Goal: Check status: Check status

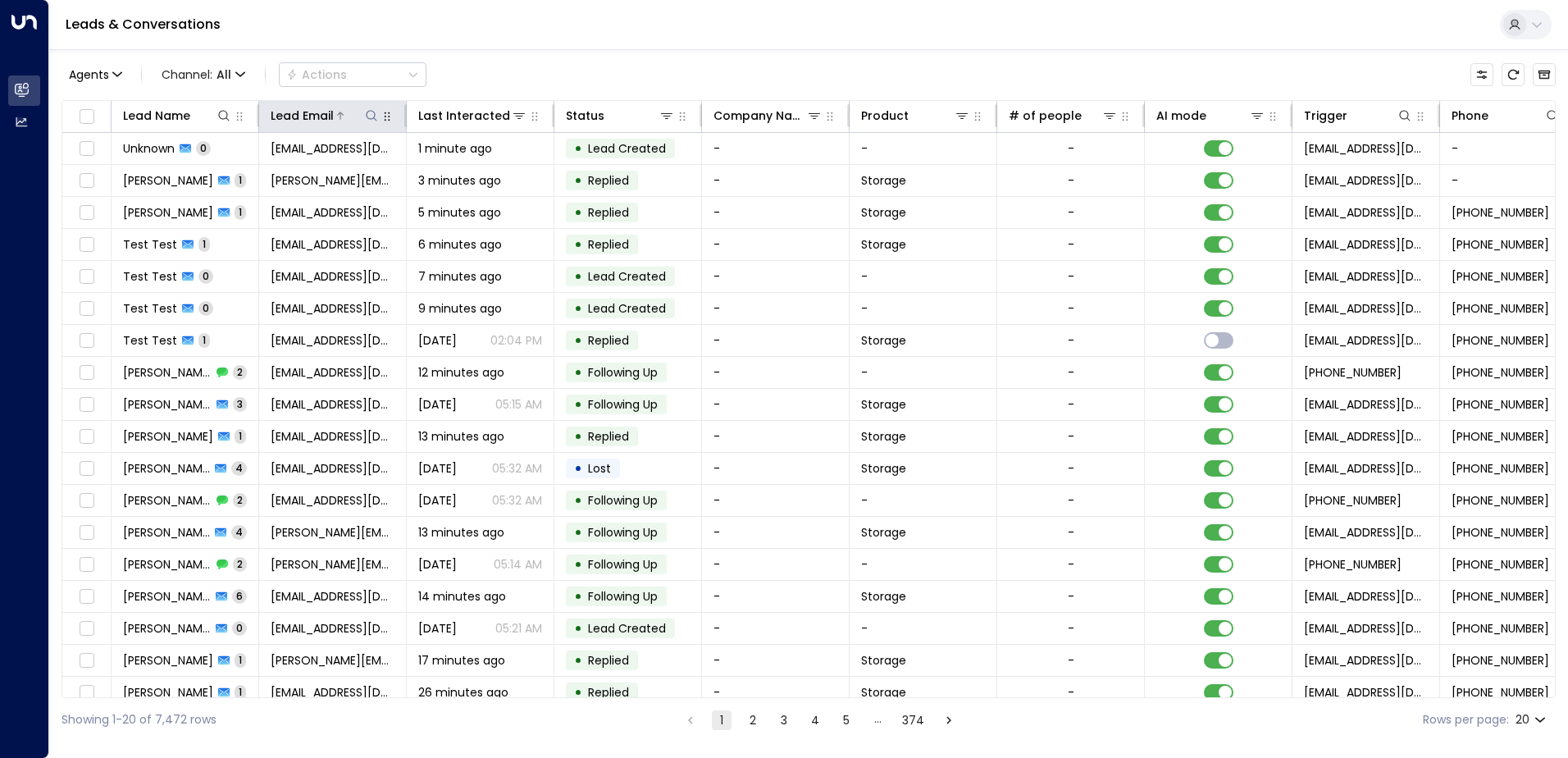
click at [370, 114] on icon at bounding box center [372, 115] width 13 height 13
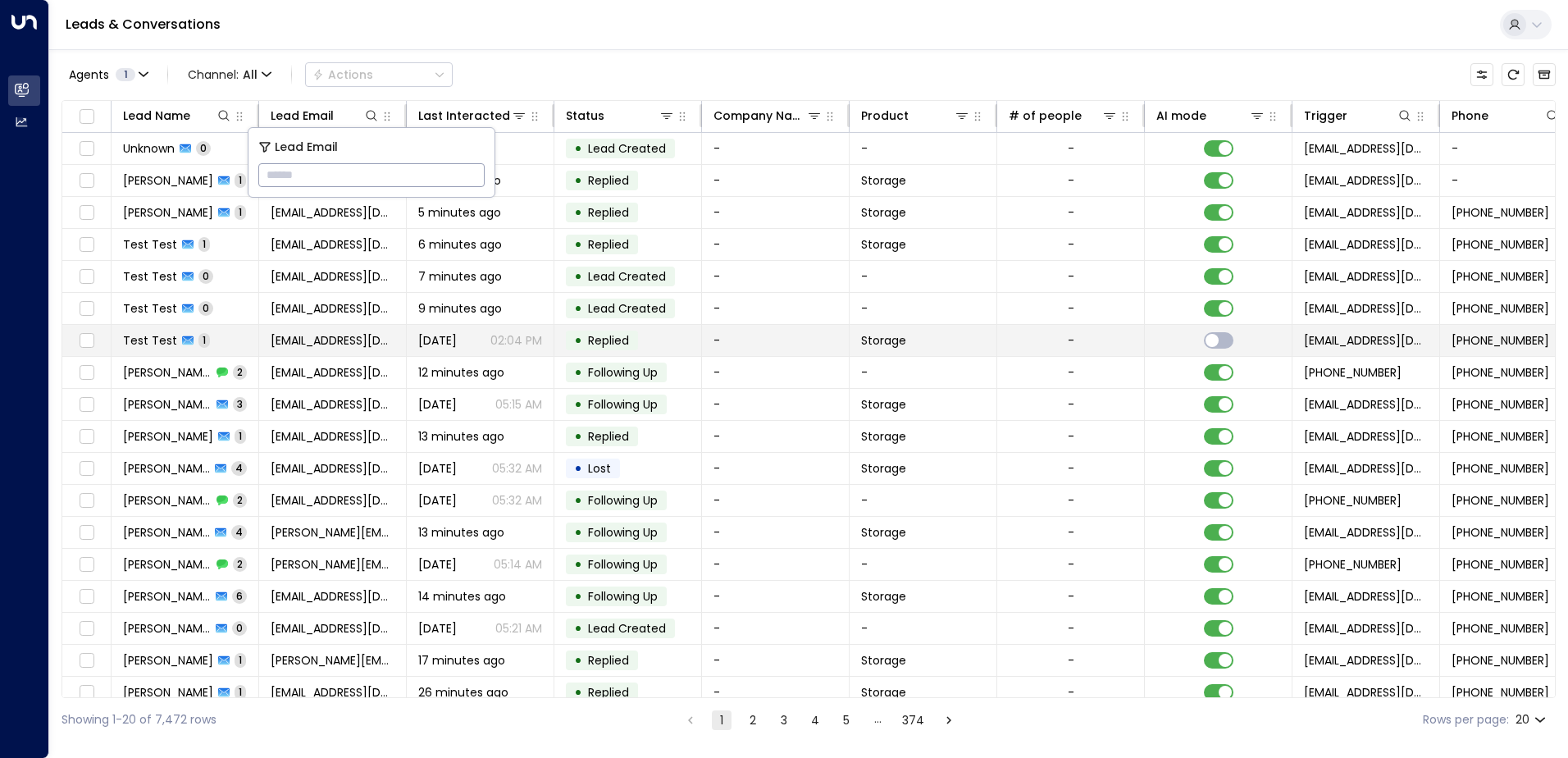
type input "**********"
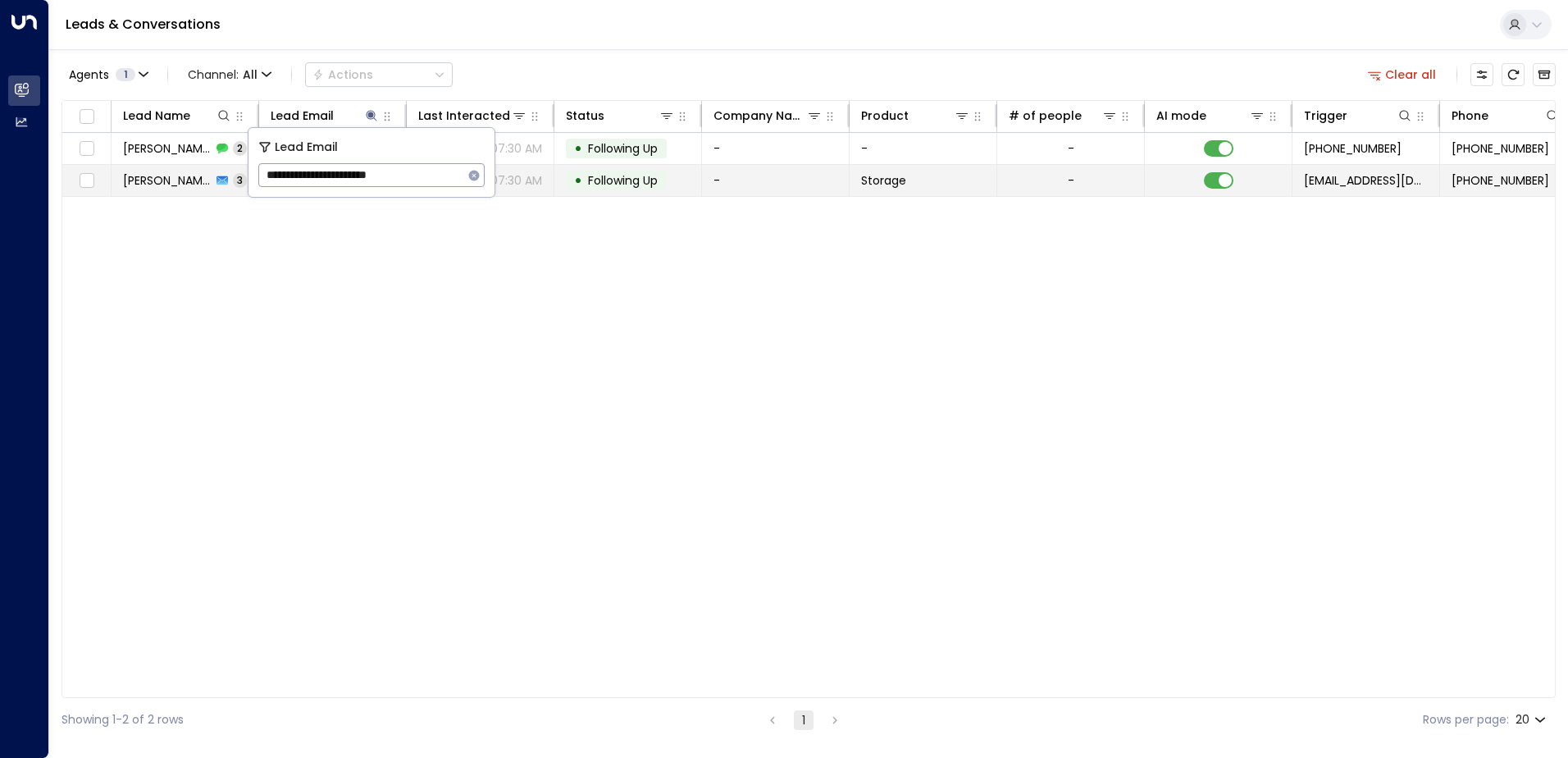
click at [649, 184] on span "Following Up" at bounding box center [623, 180] width 70 height 16
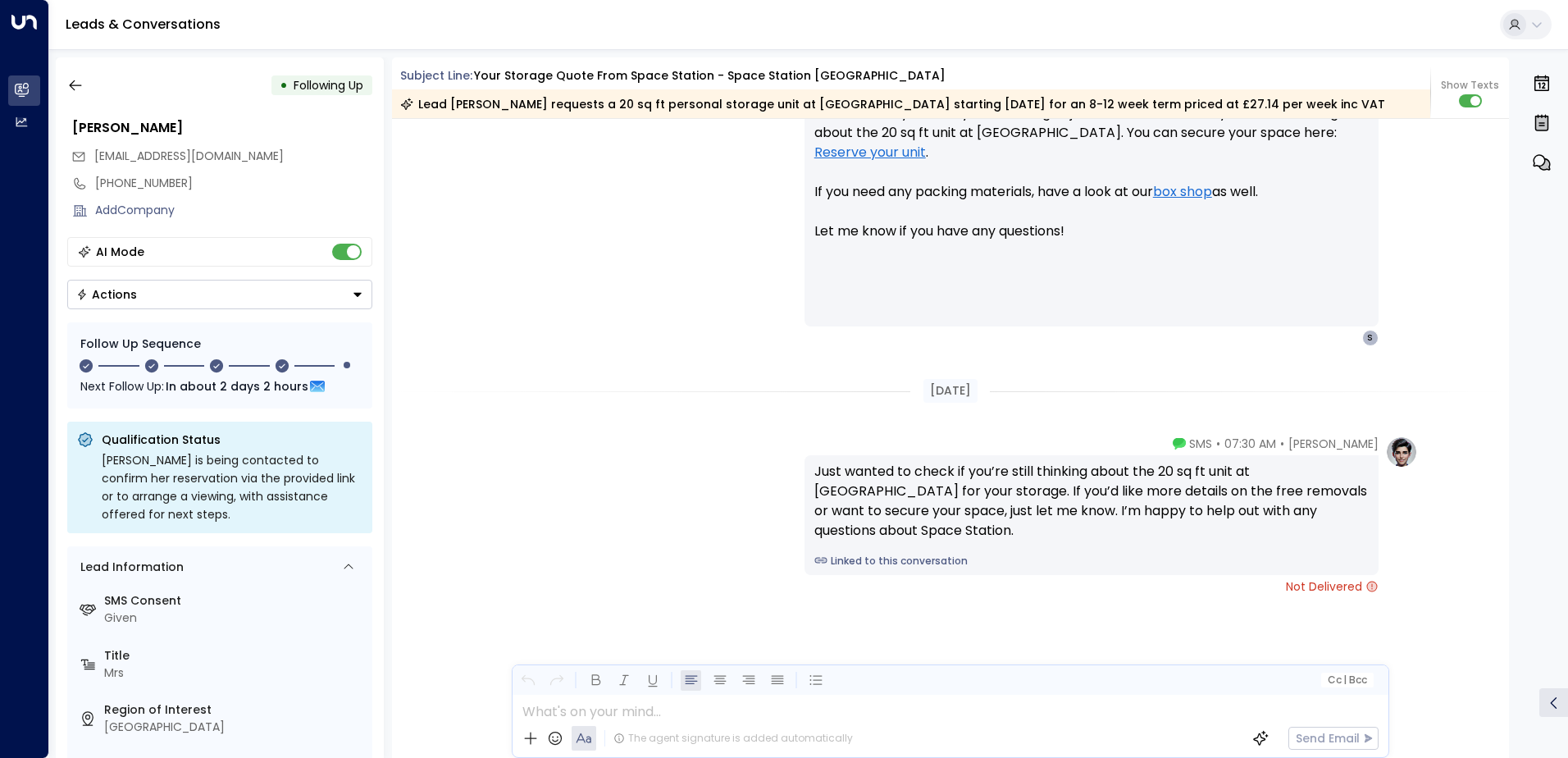
scroll to position [2746, 0]
click at [88, 78] on button "button" at bounding box center [75, 85] width 29 height 29
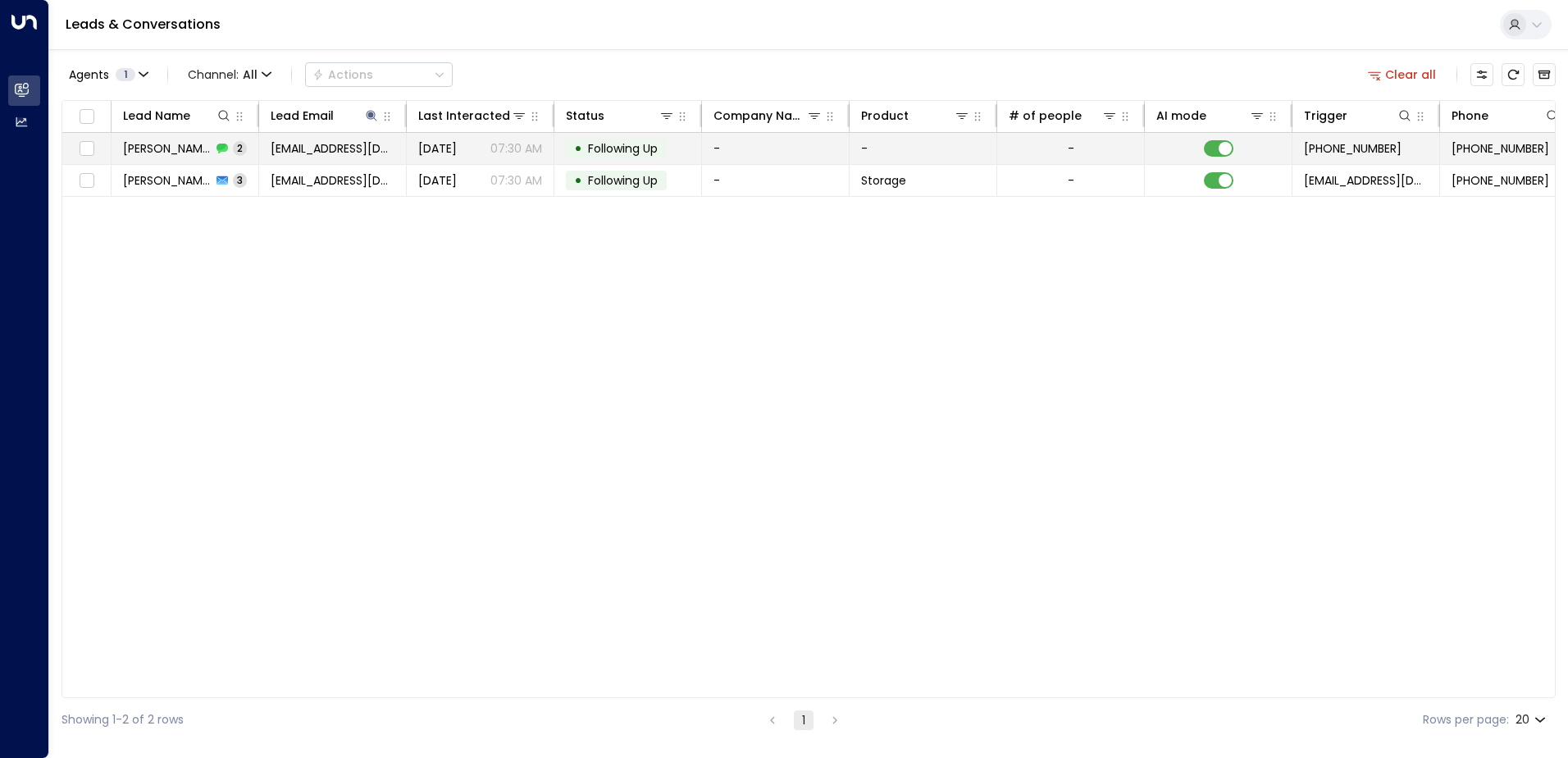
click at [647, 152] on span "Following Up" at bounding box center [623, 148] width 70 height 16
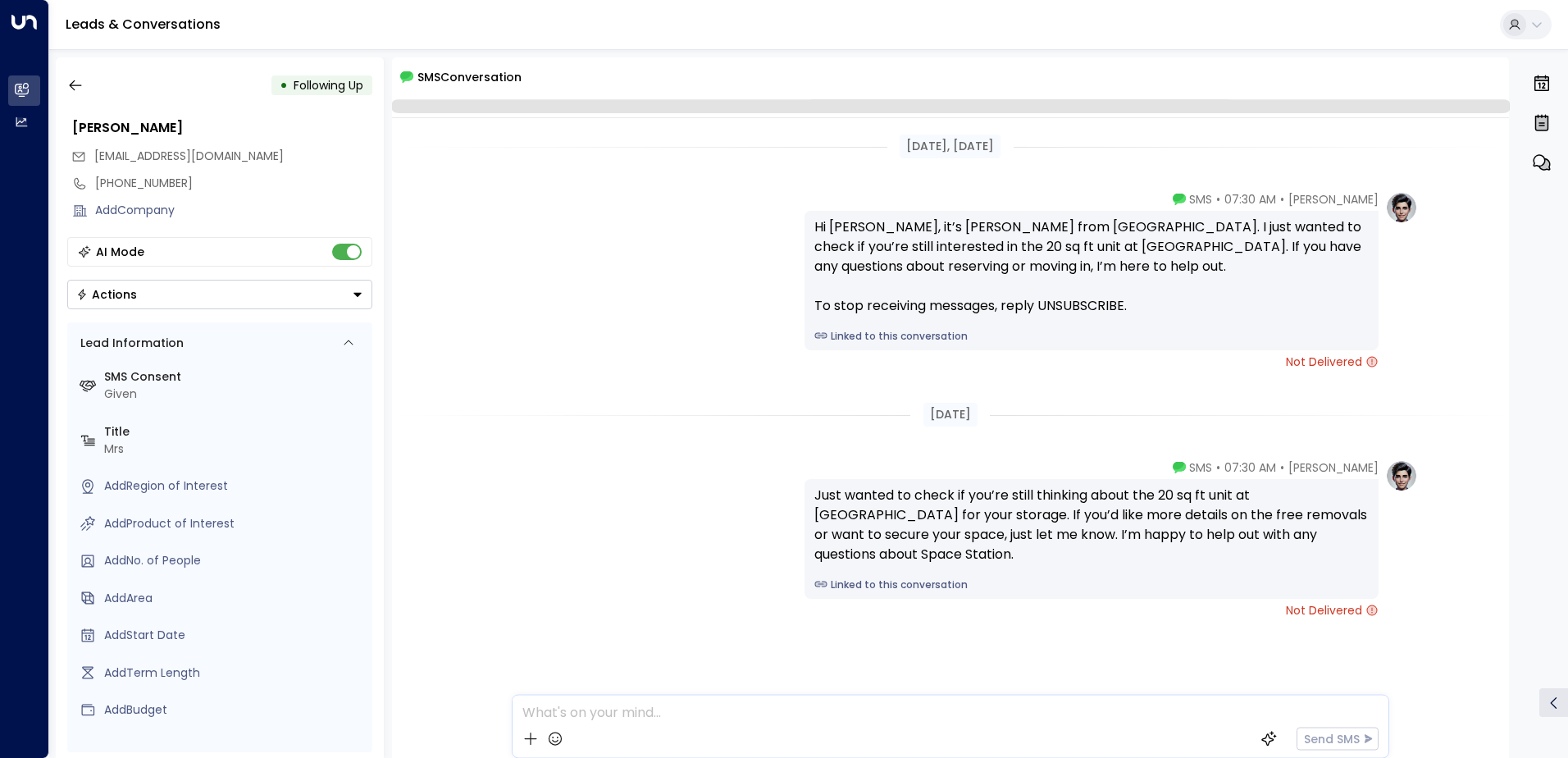
scroll to position [25, 0]
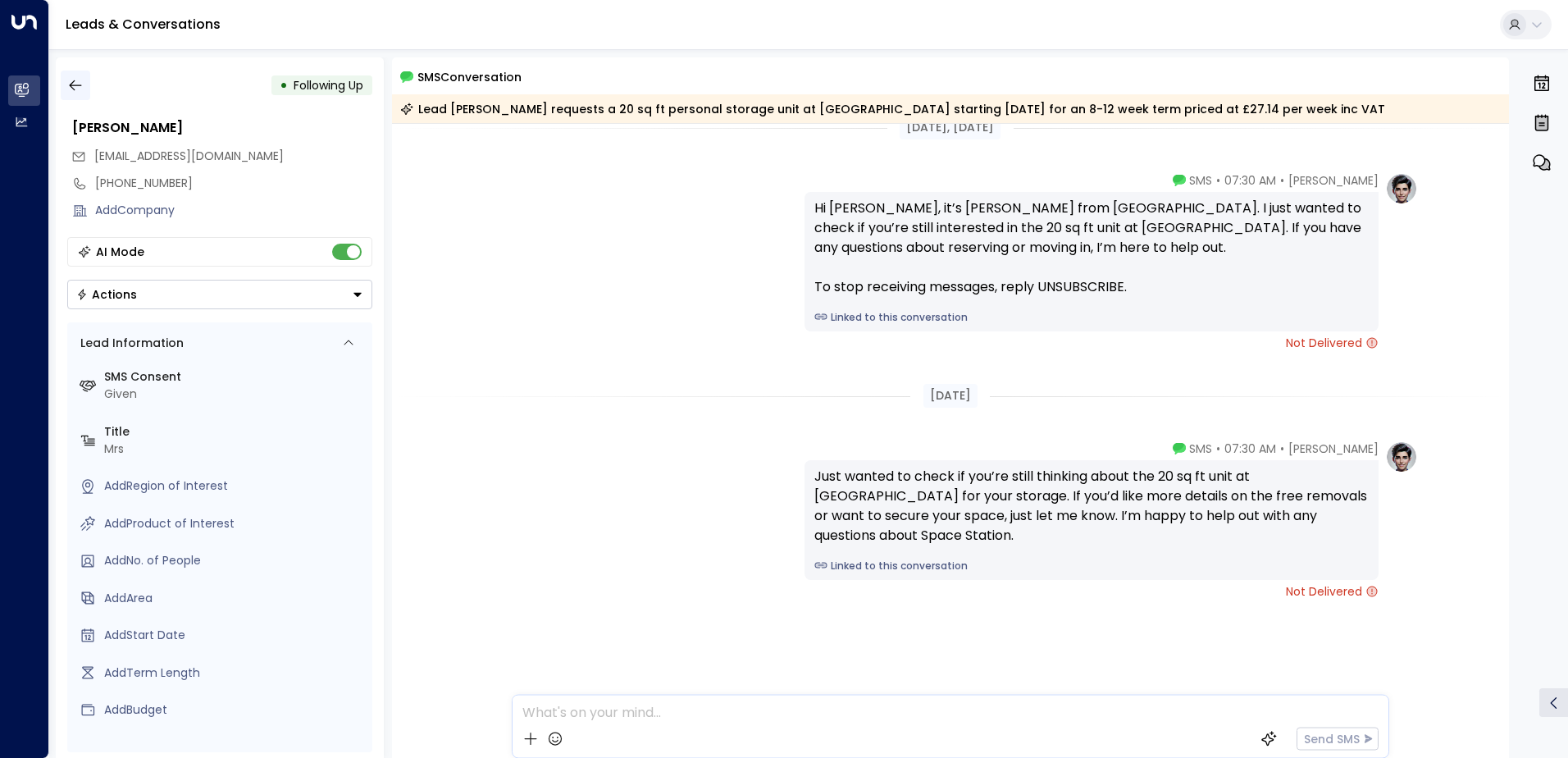
click at [87, 75] on button "button" at bounding box center [75, 85] width 29 height 29
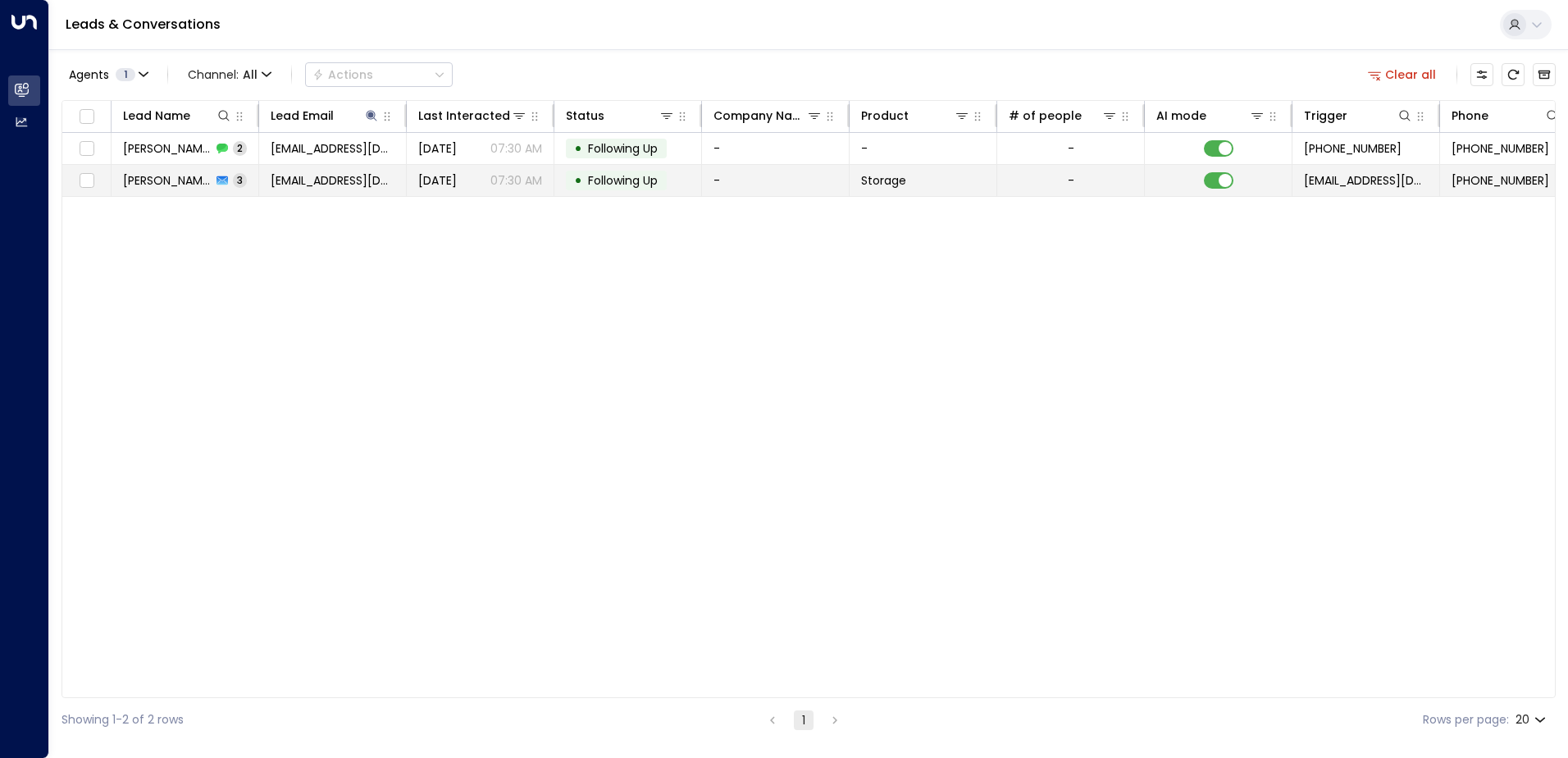
click at [691, 187] on td "• Following Up" at bounding box center [628, 180] width 148 height 31
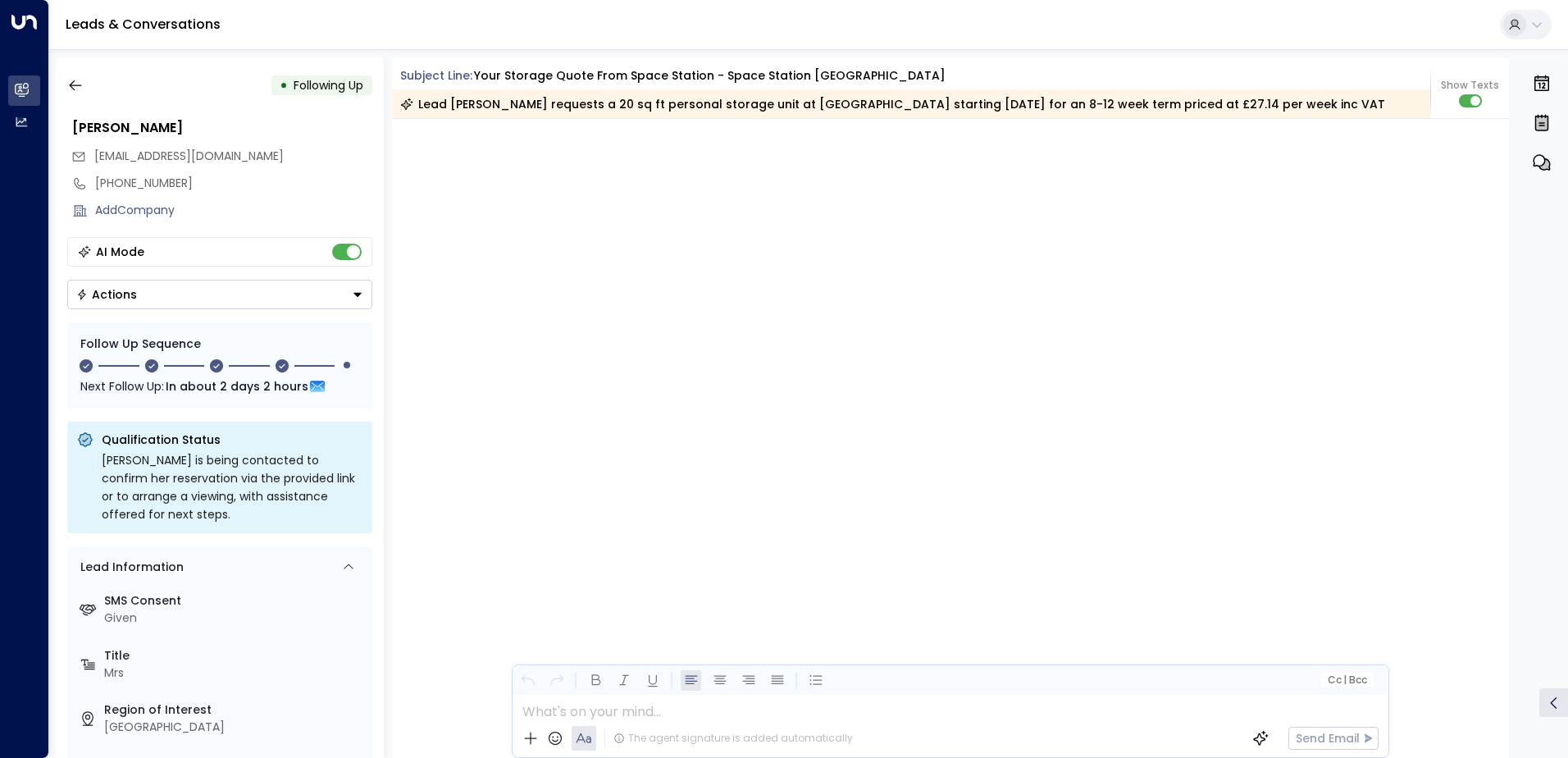
scroll to position [2746, 0]
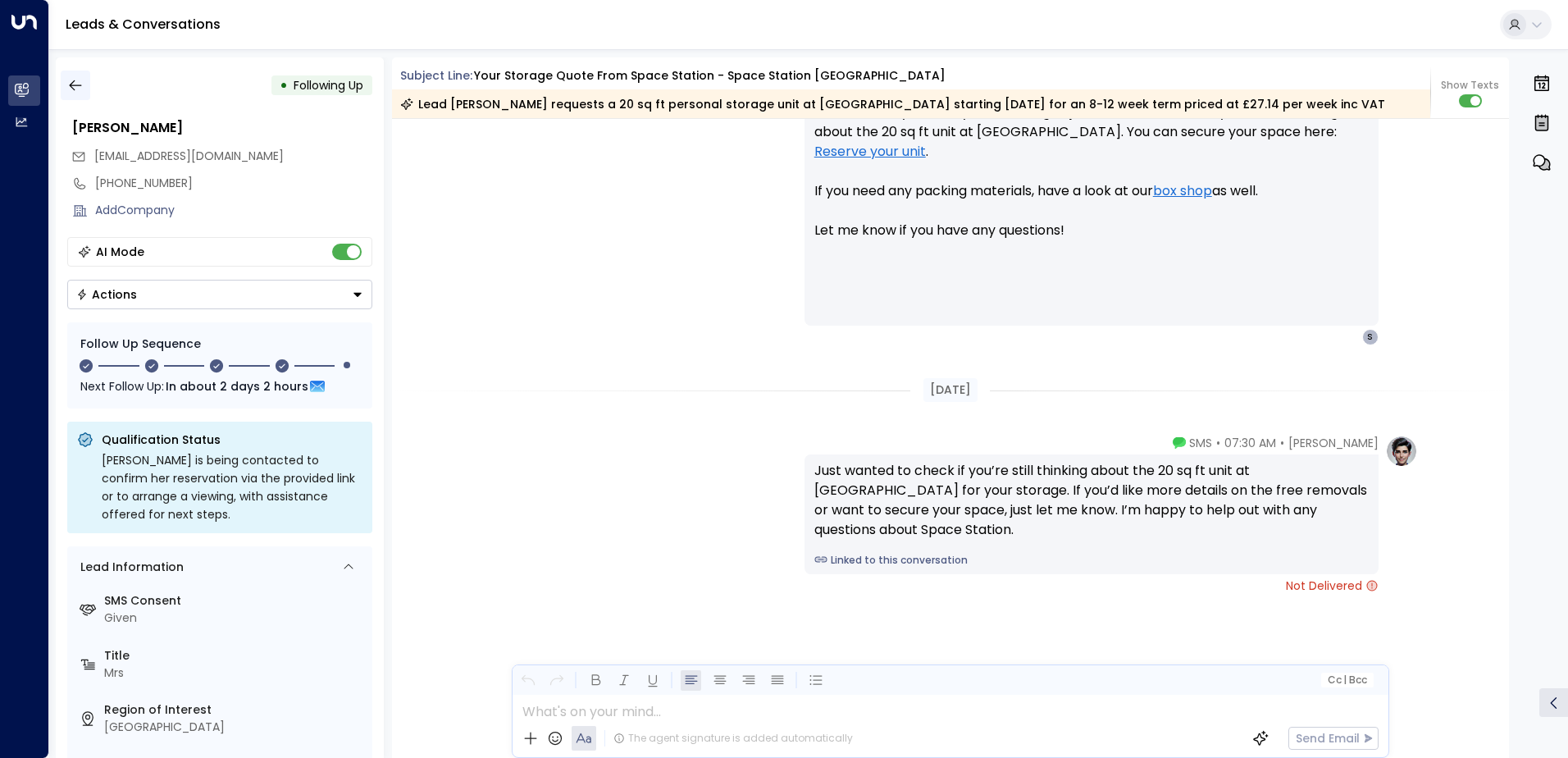
click at [76, 76] on button "button" at bounding box center [75, 85] width 29 height 29
